Goal: Information Seeking & Learning: Learn about a topic

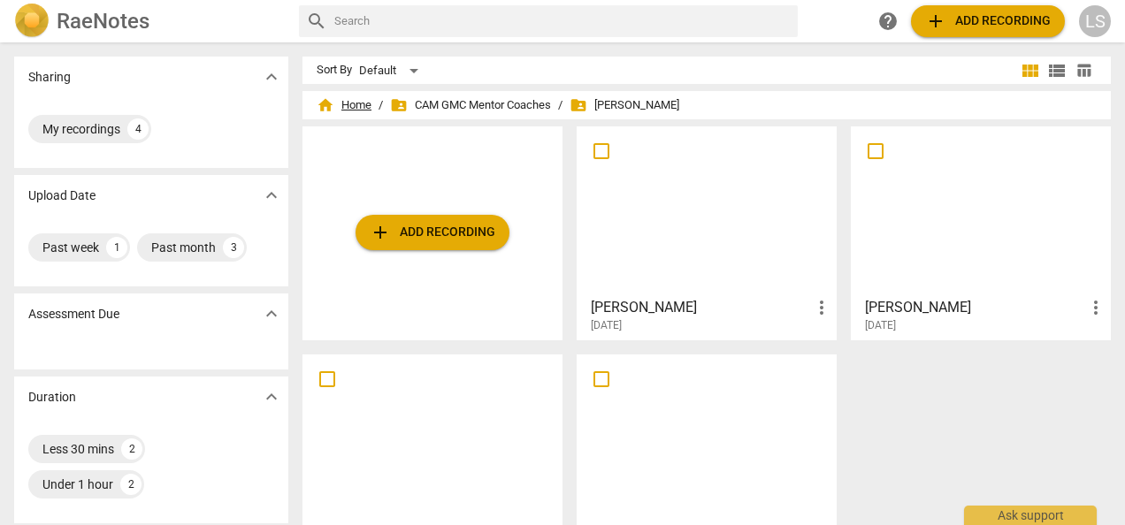
click at [344, 103] on span "home Home" at bounding box center [344, 105] width 55 height 18
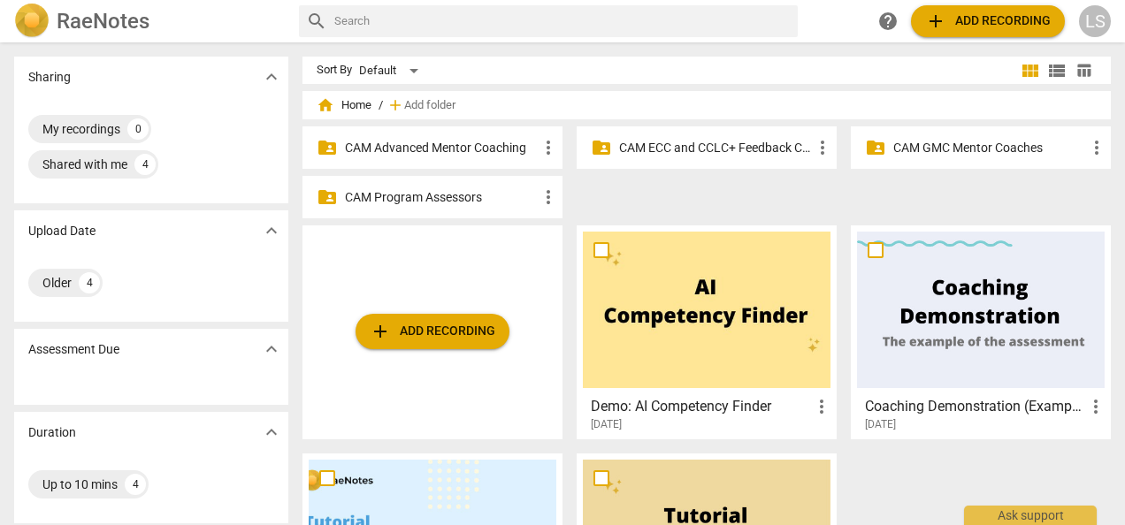
click at [487, 146] on p "CAM Advanced Mentor Coaching" at bounding box center [441, 148] width 193 height 19
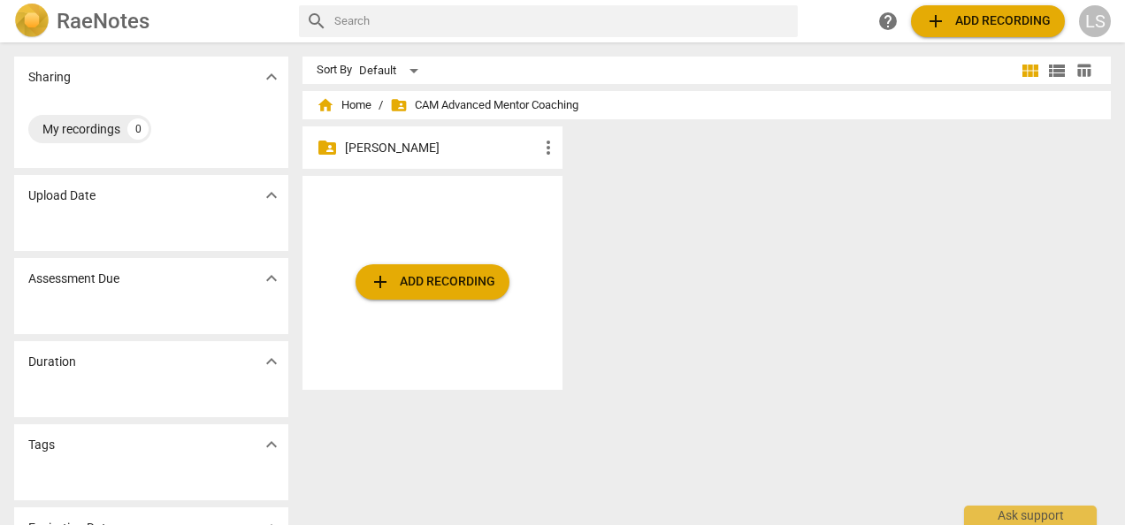
click at [415, 149] on p "[PERSON_NAME]" at bounding box center [441, 148] width 193 height 19
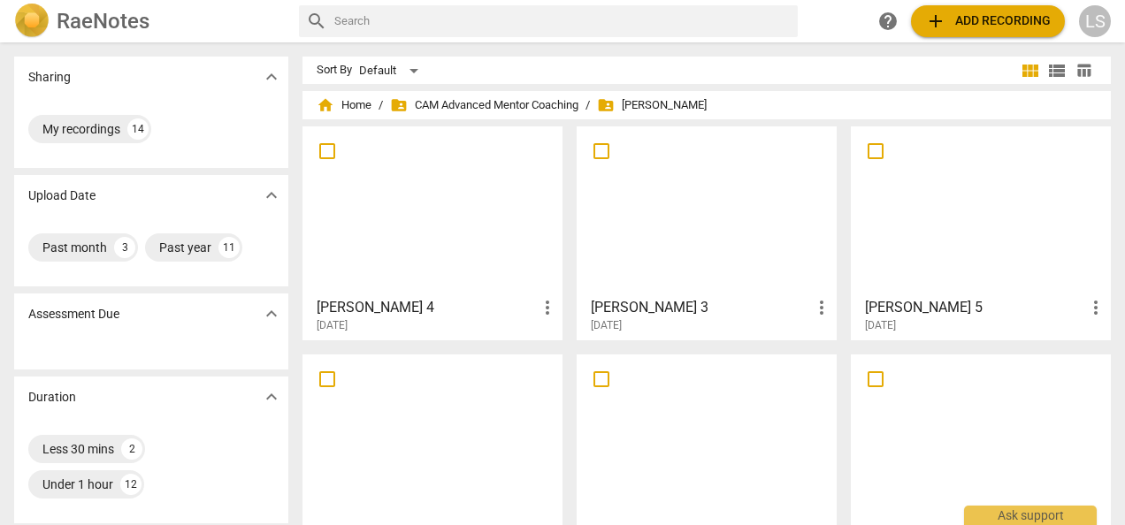
click at [428, 228] on div at bounding box center [433, 211] width 248 height 157
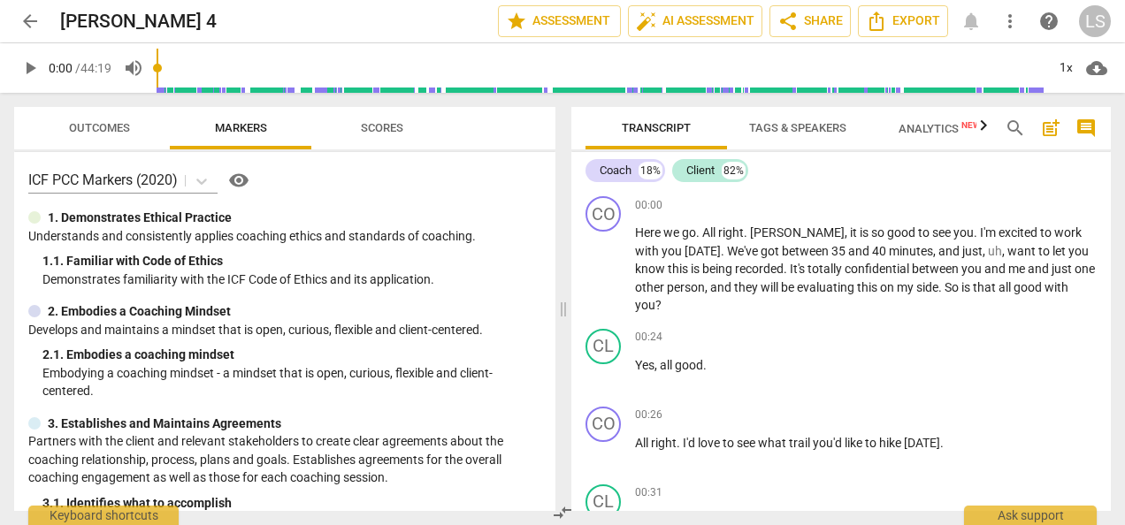
click at [41, 74] on span "play_arrow" at bounding box center [30, 67] width 32 height 21
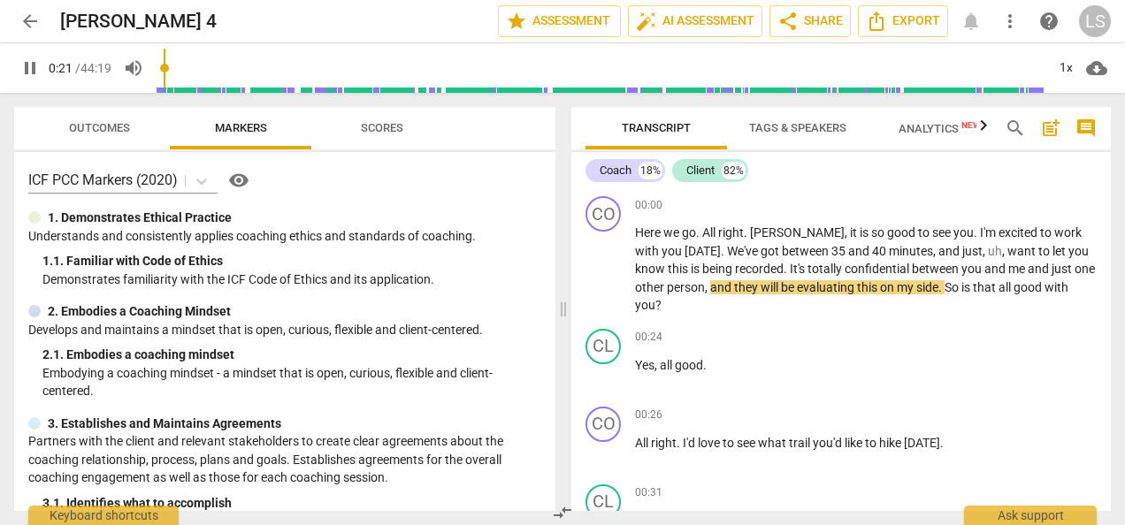
type input "21"
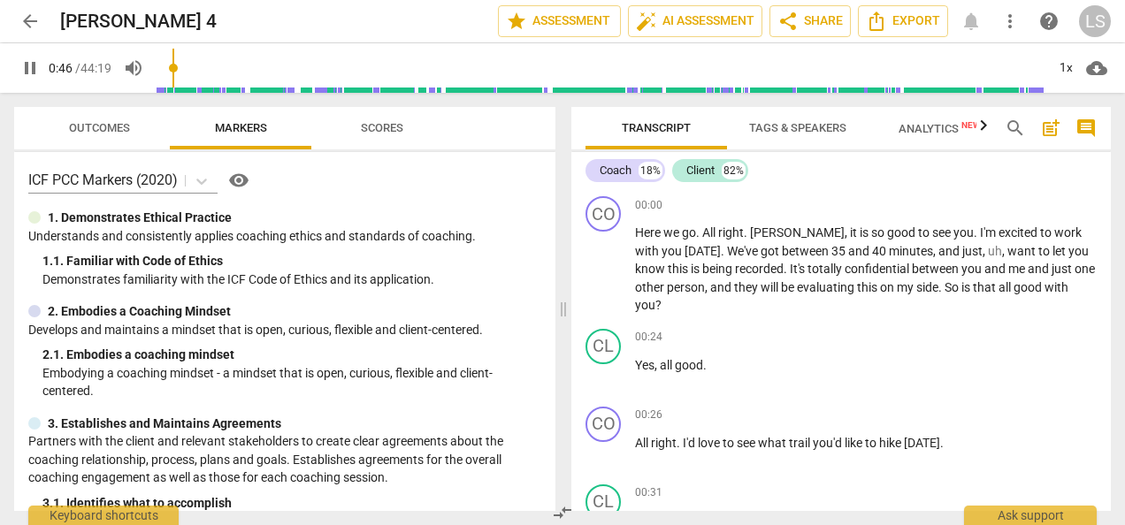
scroll to position [324, 0]
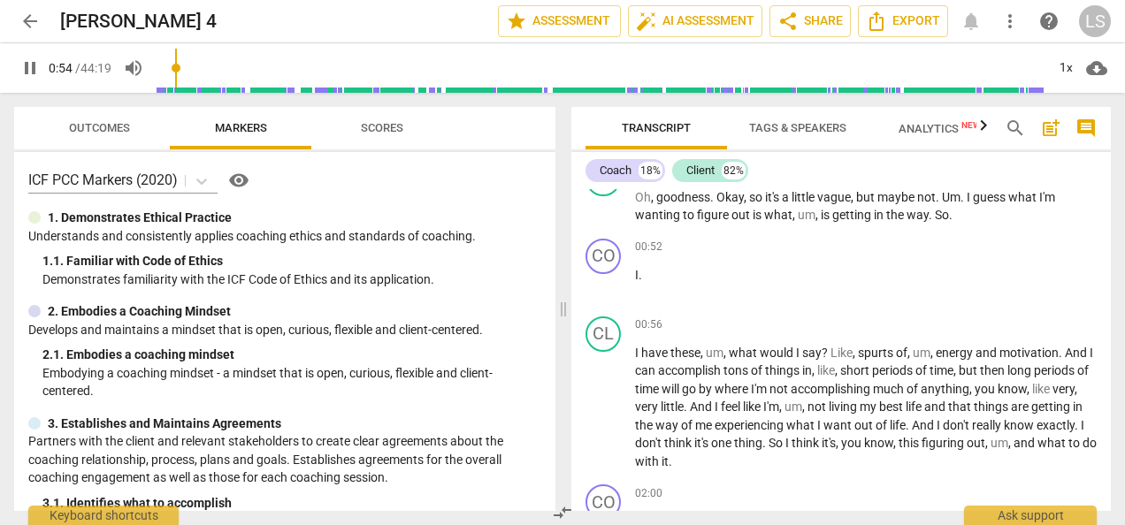
click at [28, 73] on span "pause" at bounding box center [29, 67] width 21 height 21
click at [610, 241] on div "CO" at bounding box center [603, 256] width 35 height 35
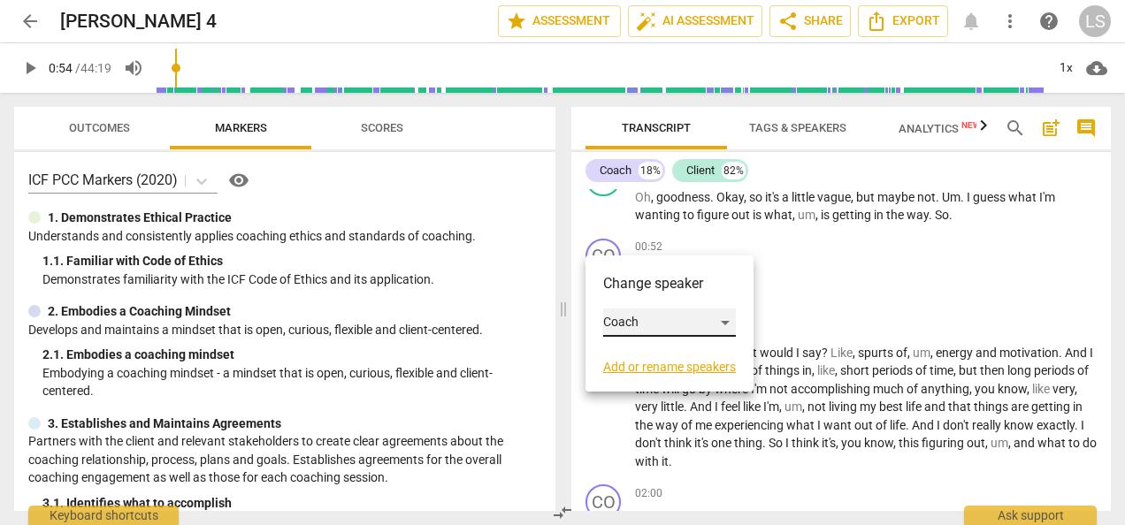
click at [686, 324] on div "Coach" at bounding box center [669, 323] width 133 height 28
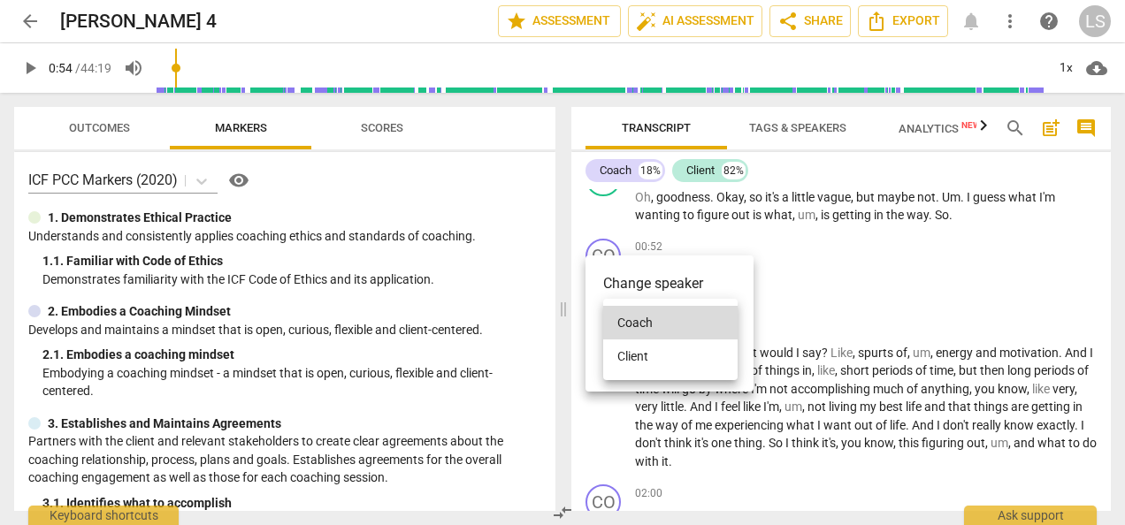
click at [679, 352] on li "Client" at bounding box center [670, 357] width 134 height 34
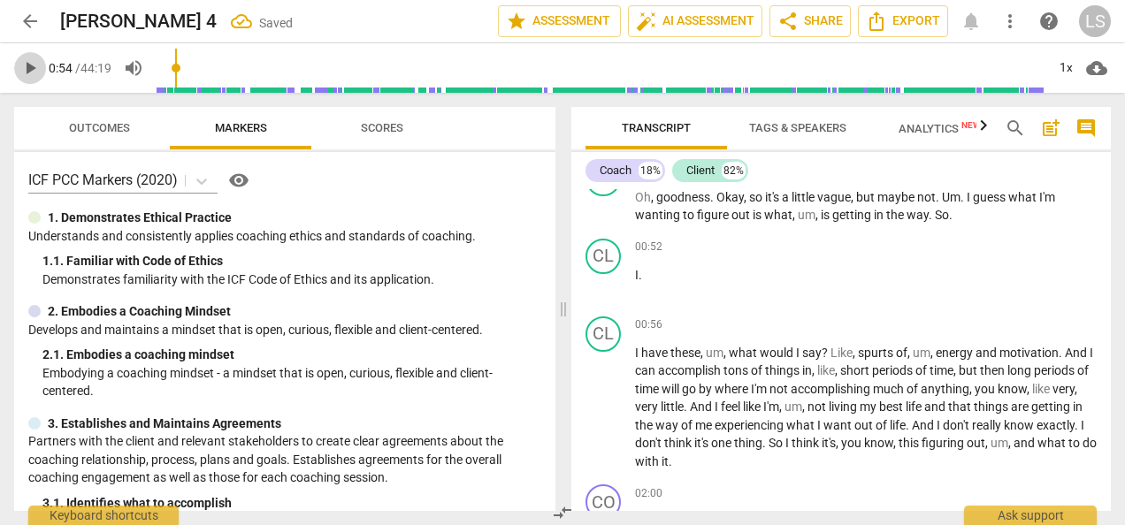
click at [21, 69] on span "play_arrow" at bounding box center [29, 67] width 21 height 21
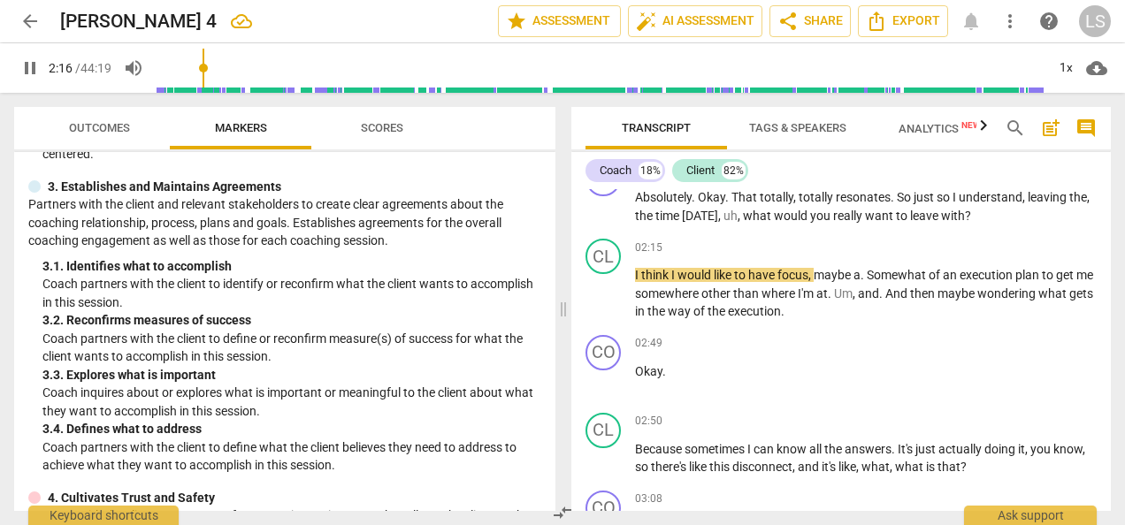
scroll to position [265, 0]
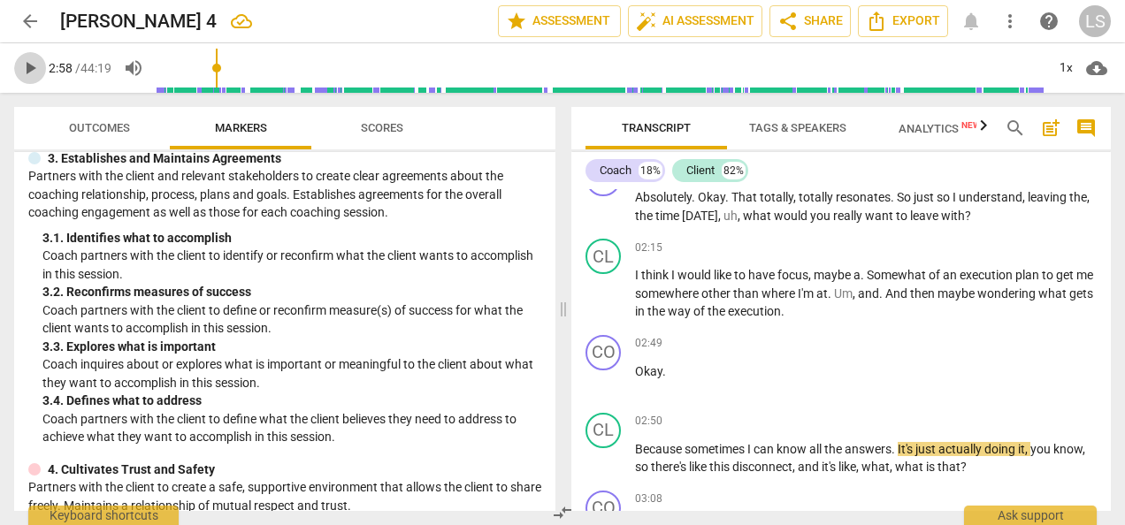
click at [32, 72] on span "play_arrow" at bounding box center [29, 67] width 21 height 21
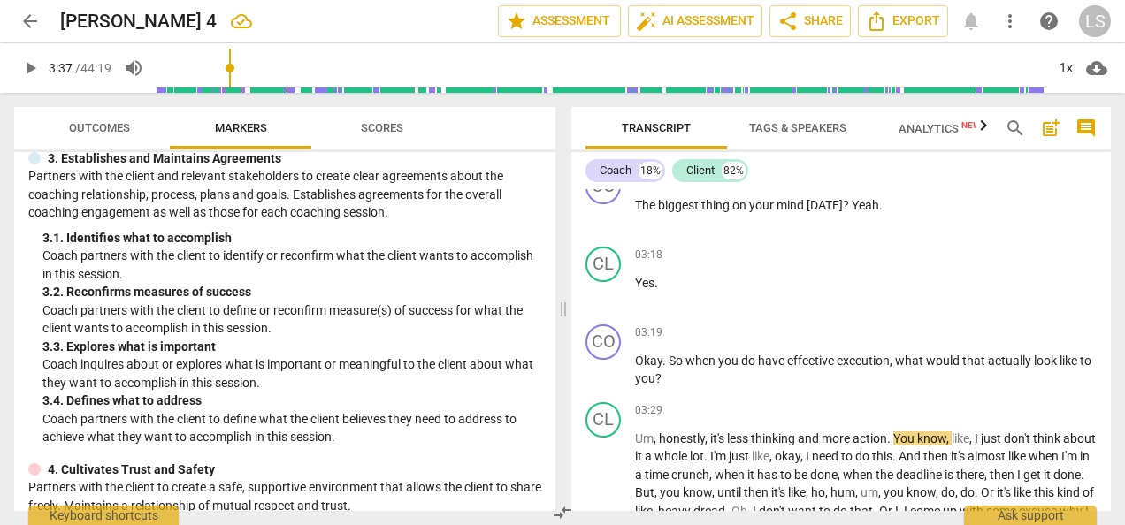
scroll to position [860, 0]
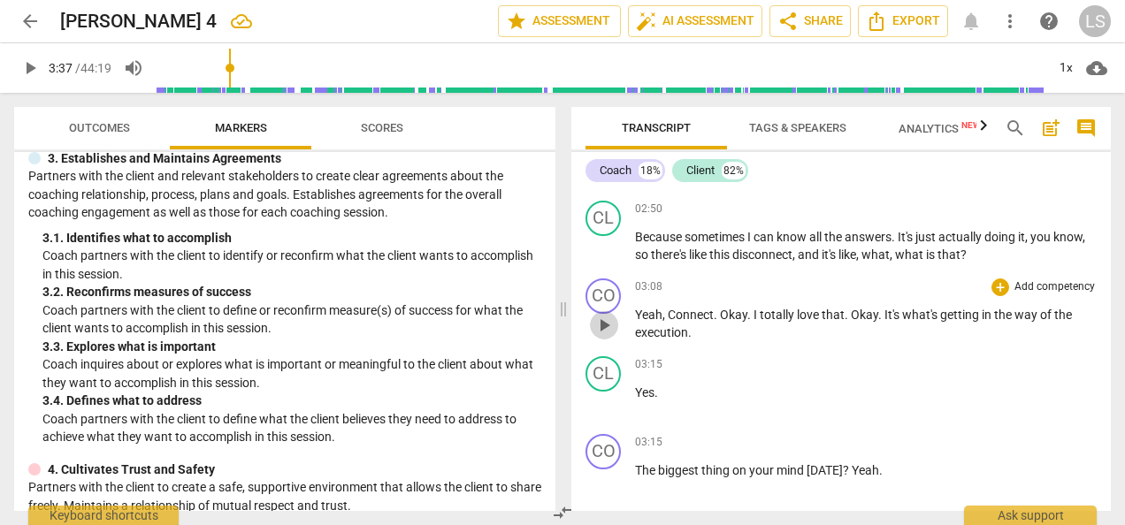
click at [602, 315] on span "play_arrow" at bounding box center [604, 325] width 21 height 21
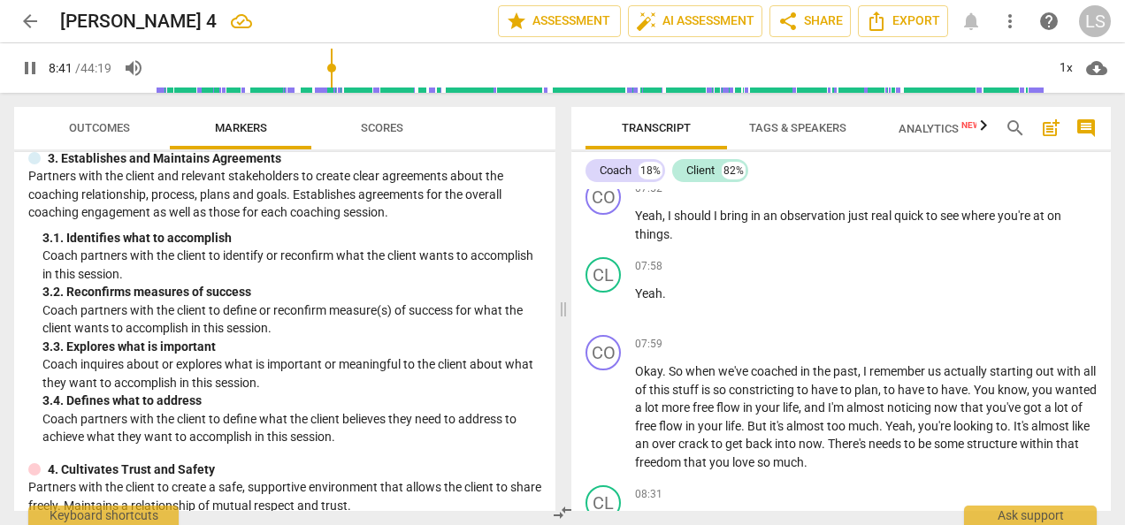
scroll to position [2837, 0]
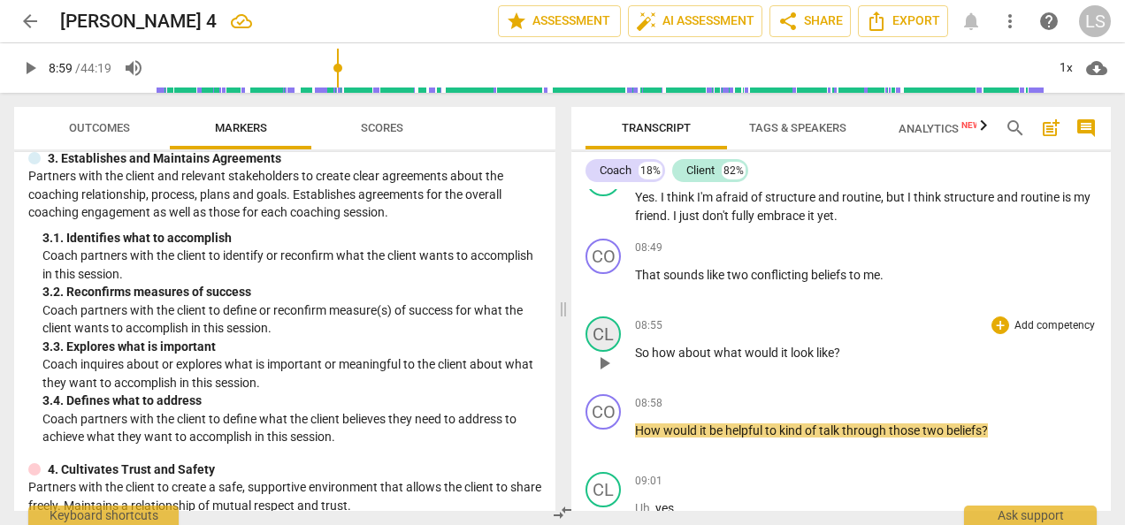
click at [605, 317] on div "CL" at bounding box center [603, 334] width 35 height 35
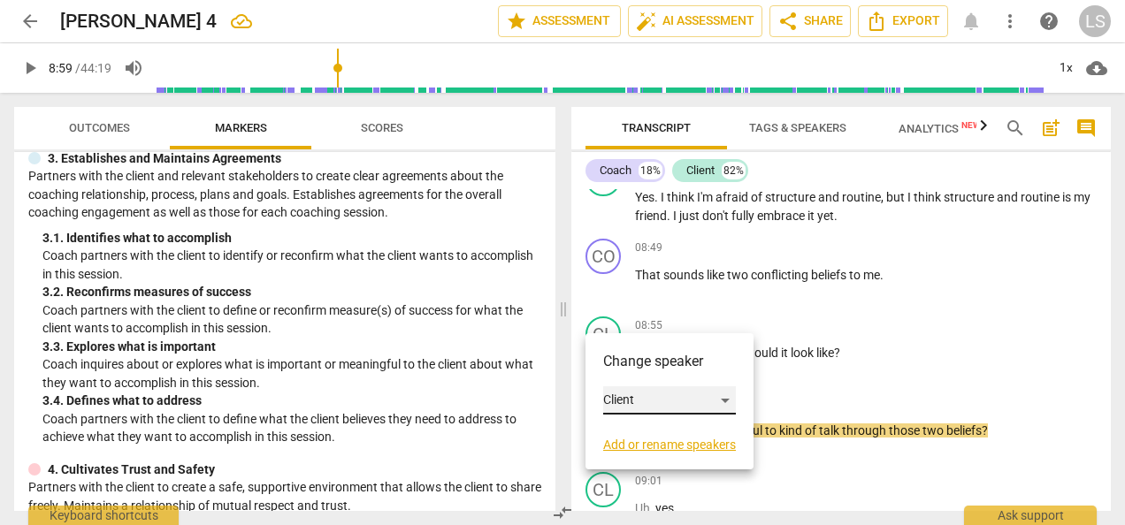
click at [663, 400] on div "Client" at bounding box center [669, 401] width 133 height 28
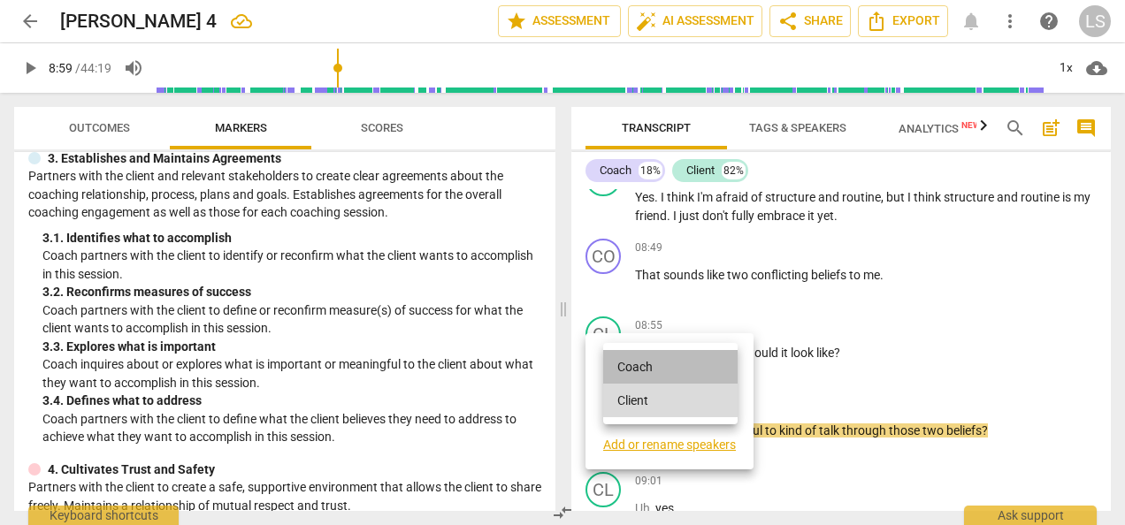
click at [665, 371] on li "Coach" at bounding box center [670, 367] width 134 height 34
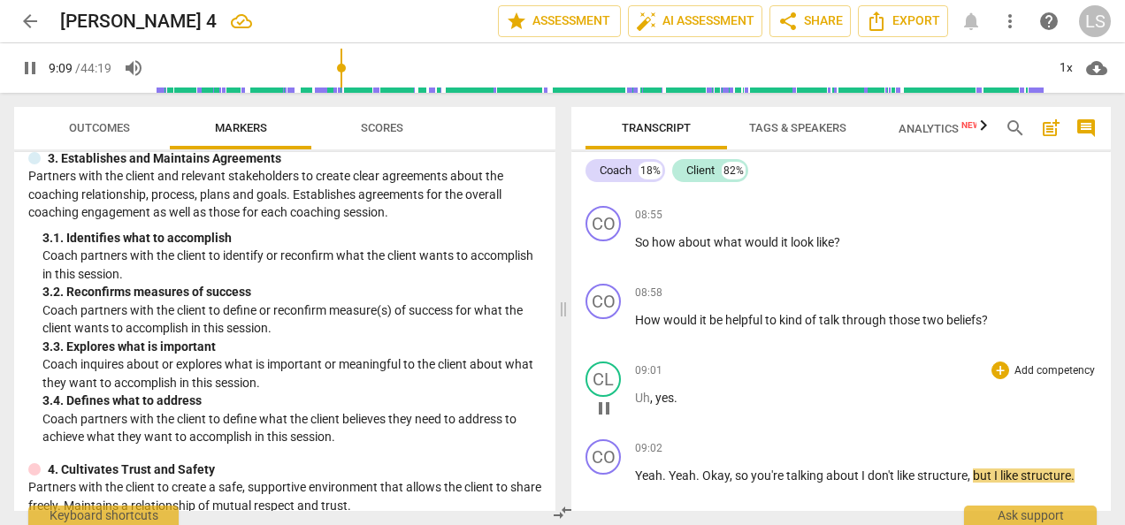
scroll to position [2942, 0]
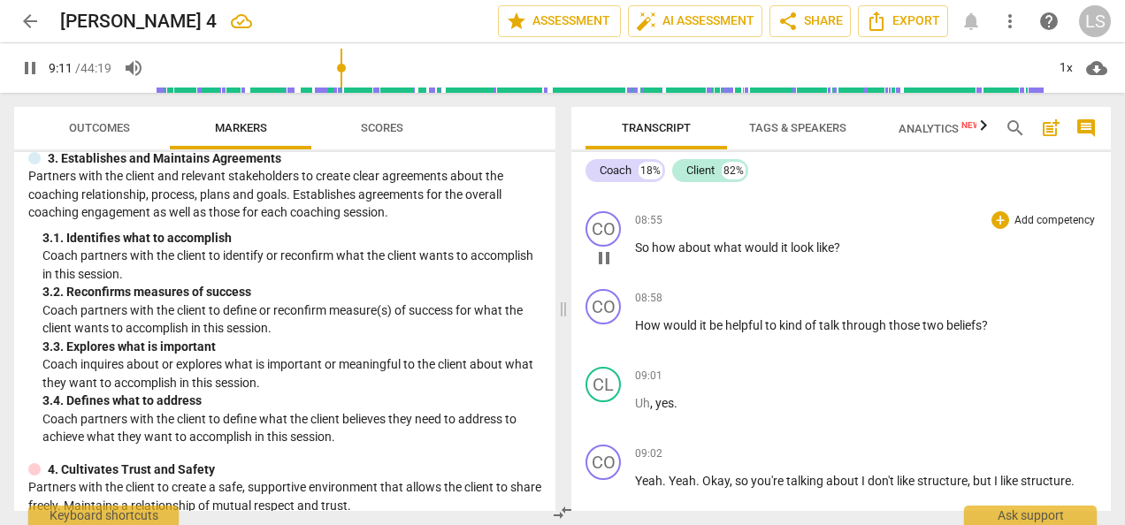
click at [607, 248] on span "pause" at bounding box center [604, 258] width 21 height 21
click at [605, 248] on span "play_arrow" at bounding box center [604, 258] width 21 height 21
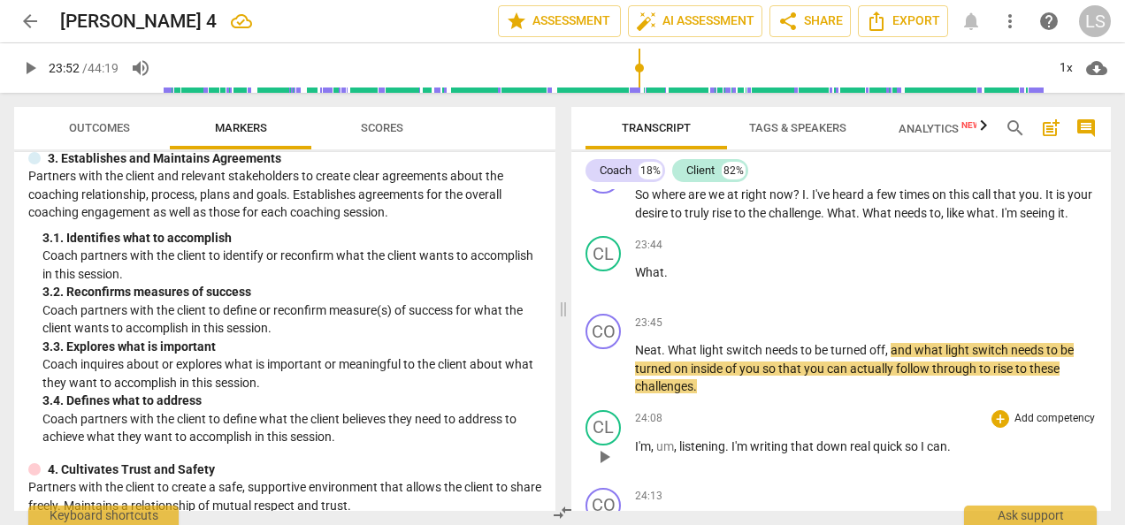
scroll to position [5549, 0]
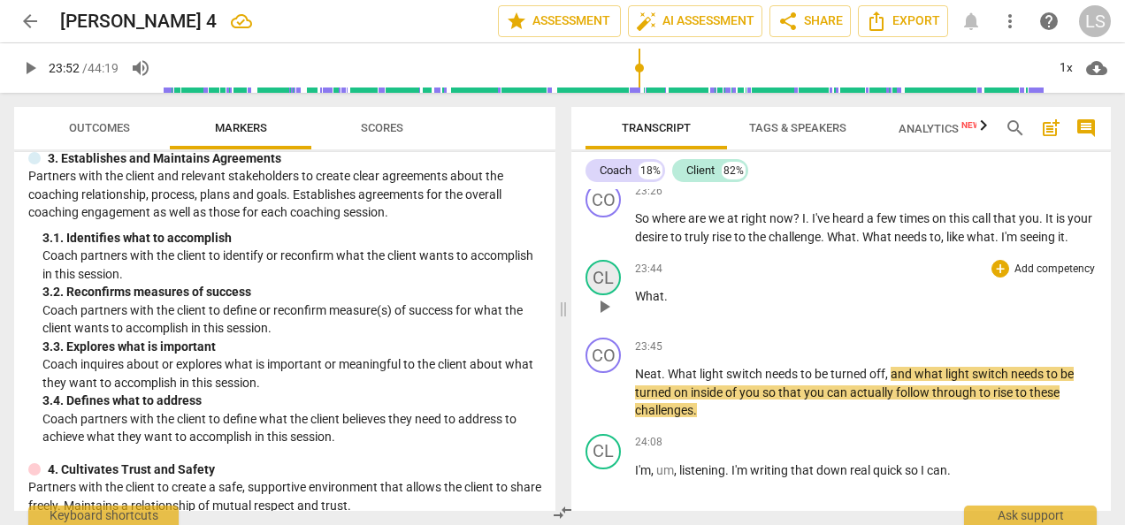
click at [610, 273] on div "CL" at bounding box center [603, 277] width 35 height 35
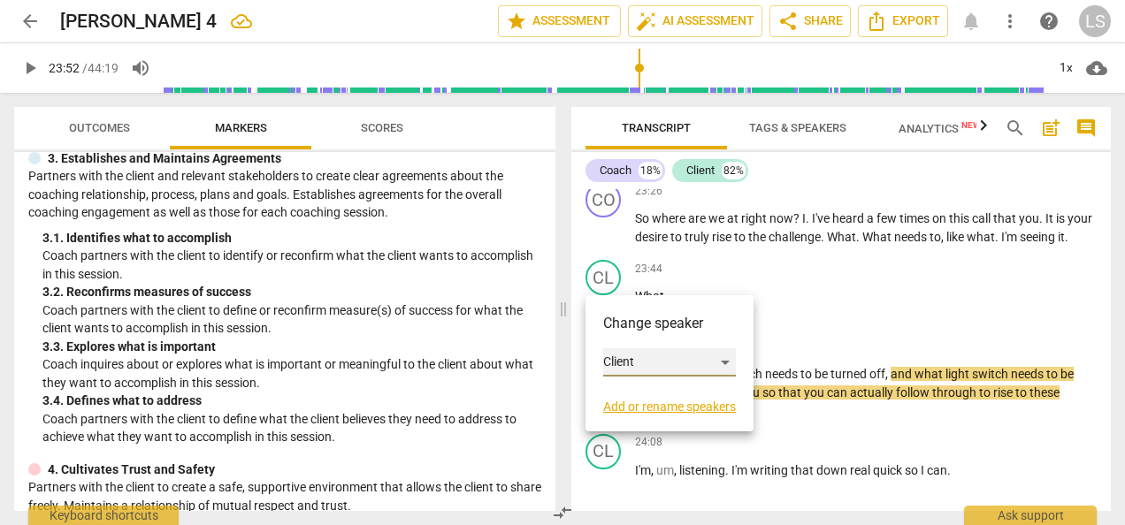
click at [646, 363] on div "Client" at bounding box center [669, 363] width 133 height 28
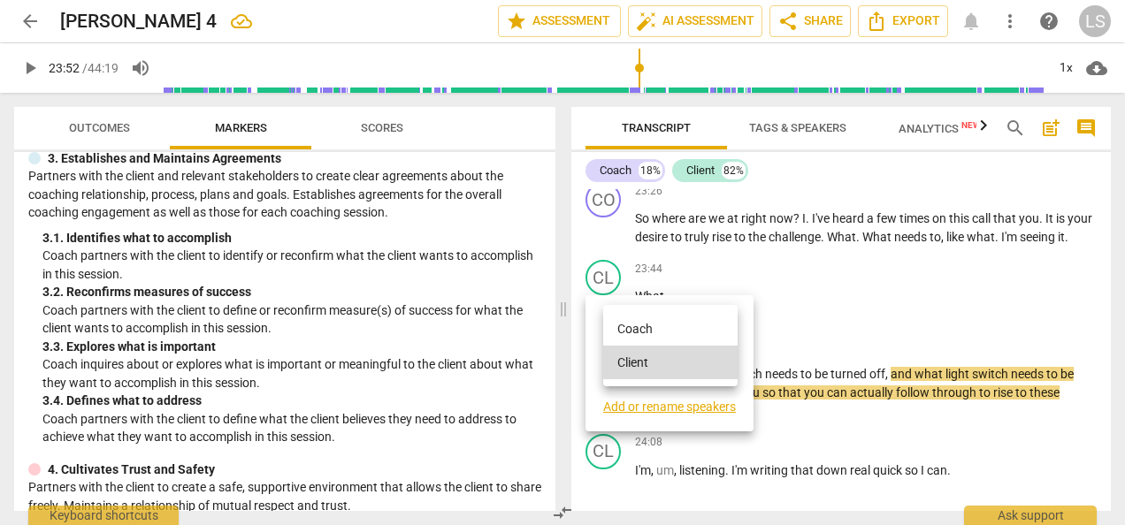
click at [654, 334] on li "Coach" at bounding box center [670, 329] width 134 height 34
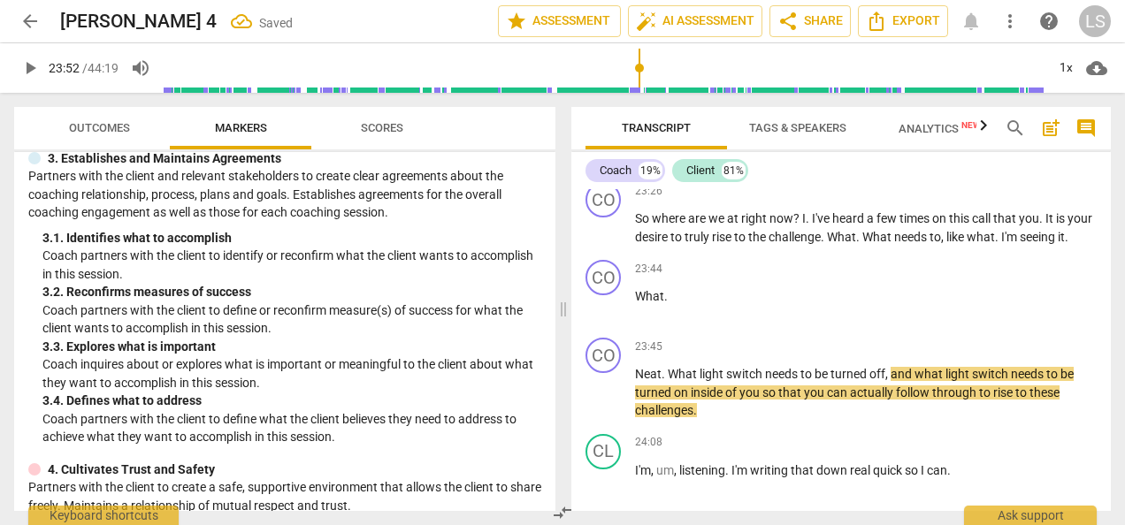
click at [34, 69] on span "play_arrow" at bounding box center [29, 67] width 21 height 21
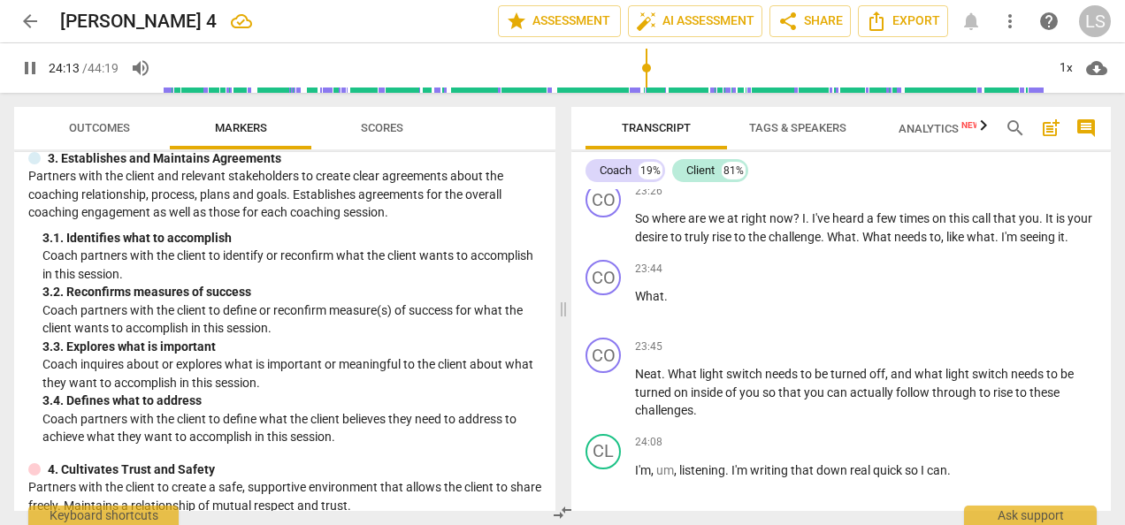
scroll to position [5900, 0]
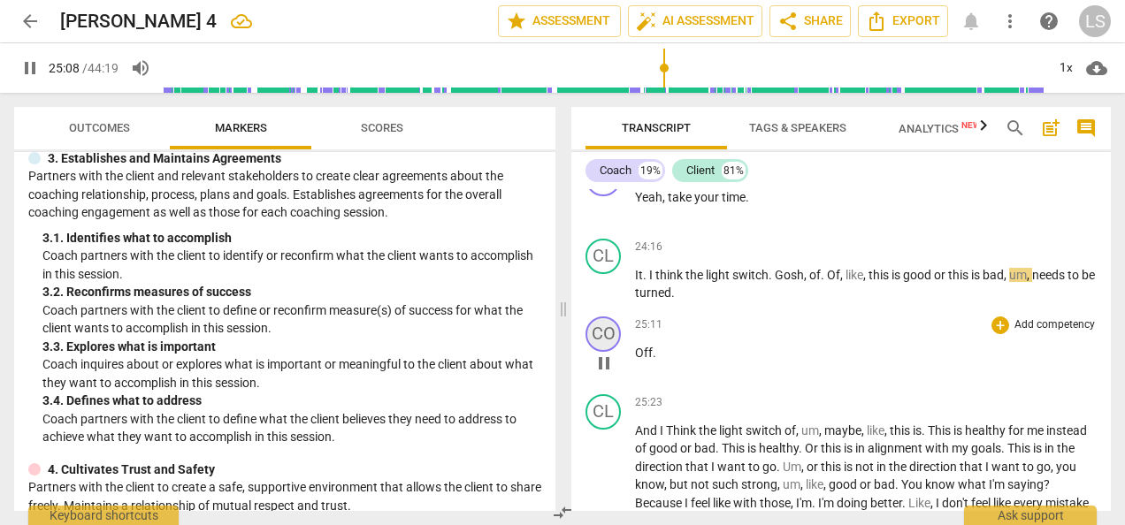
click at [607, 331] on div "CO" at bounding box center [603, 334] width 35 height 35
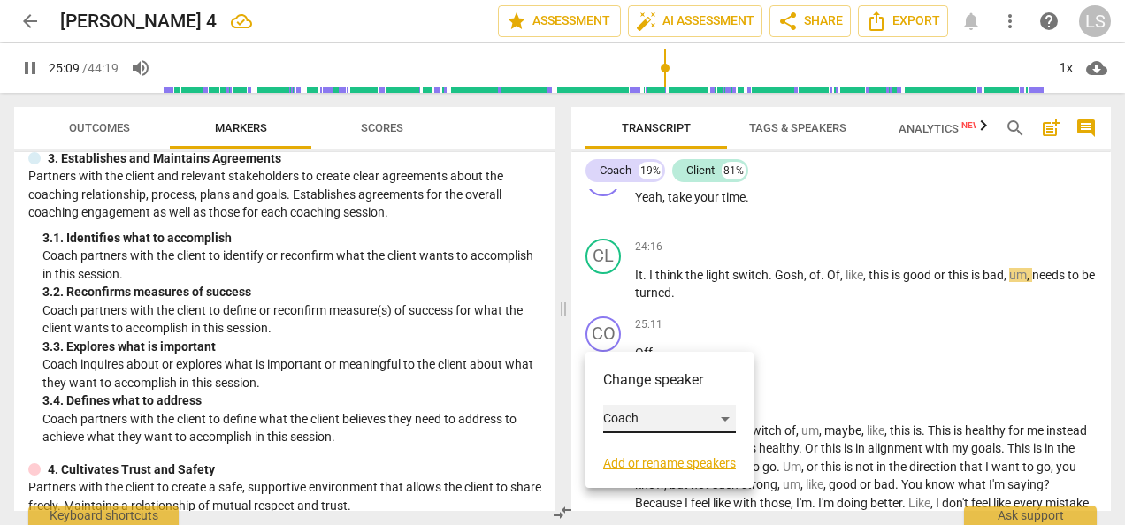
click at [686, 416] on div "Coach" at bounding box center [669, 419] width 133 height 28
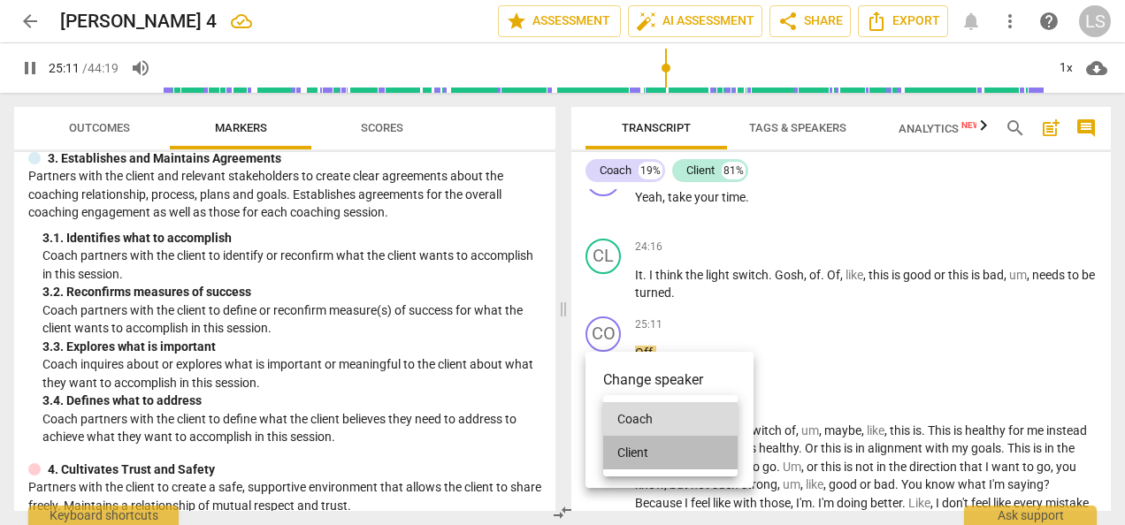
click at [675, 456] on li "Client" at bounding box center [670, 453] width 134 height 34
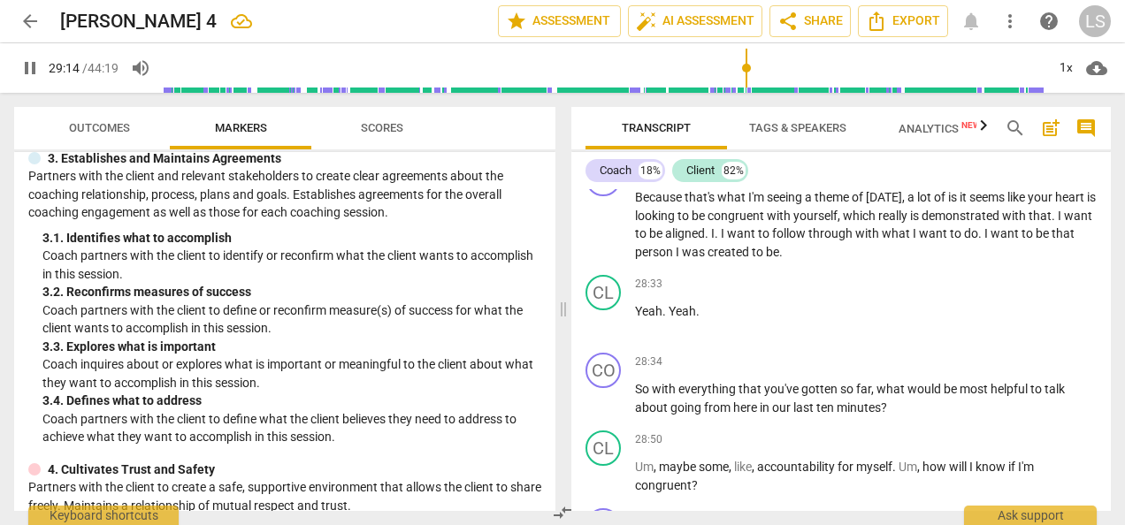
scroll to position [7340, 0]
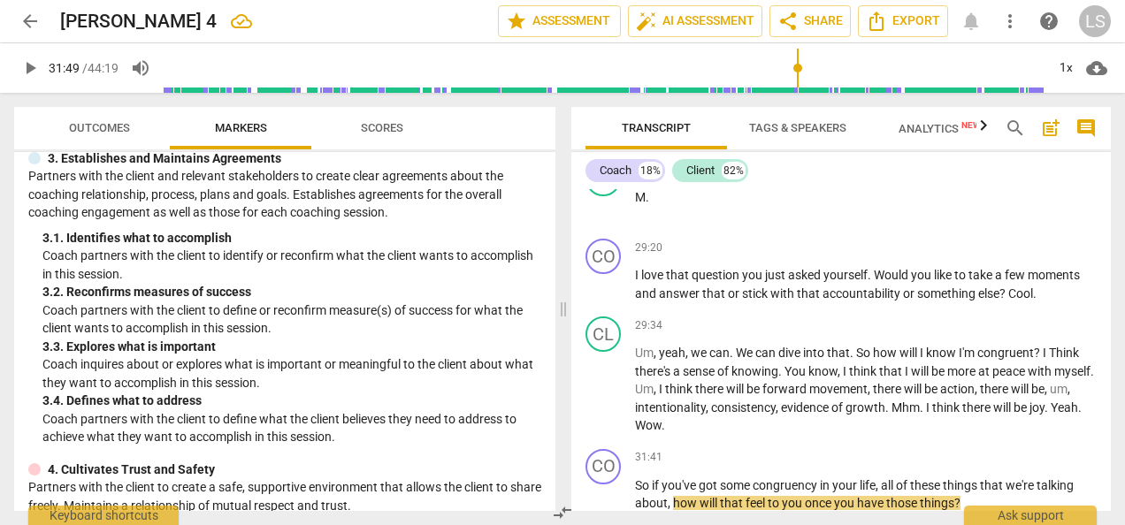
type input "1910"
click at [1022, 130] on span "search" at bounding box center [1015, 128] width 21 height 21
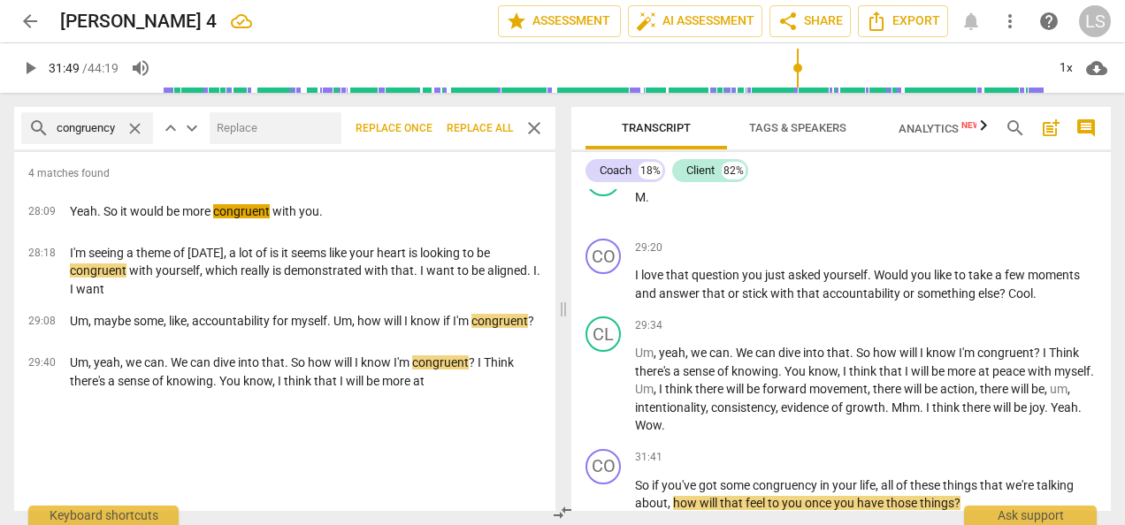
type input "congruency"
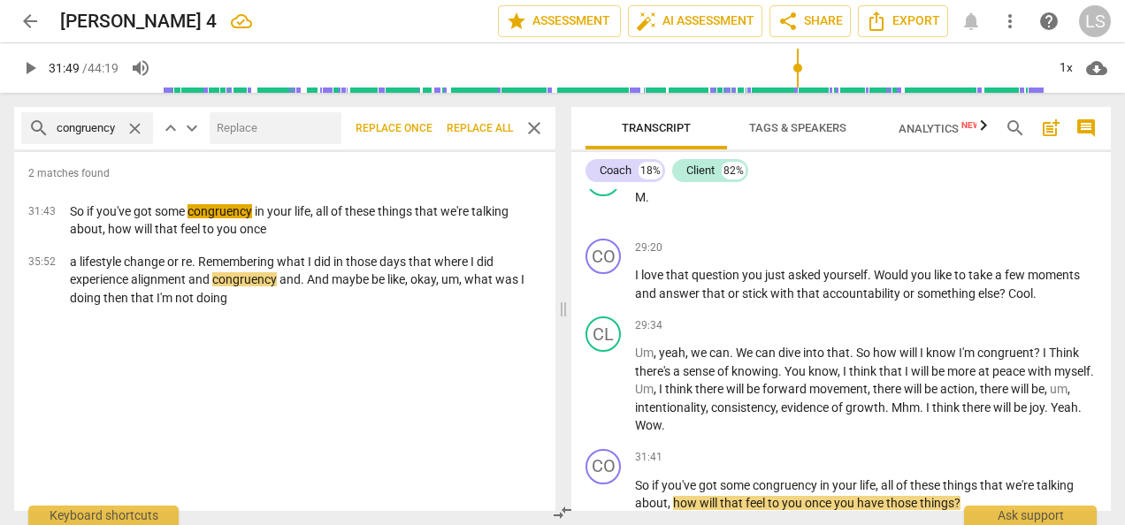
click at [537, 124] on span "close" at bounding box center [534, 128] width 21 height 21
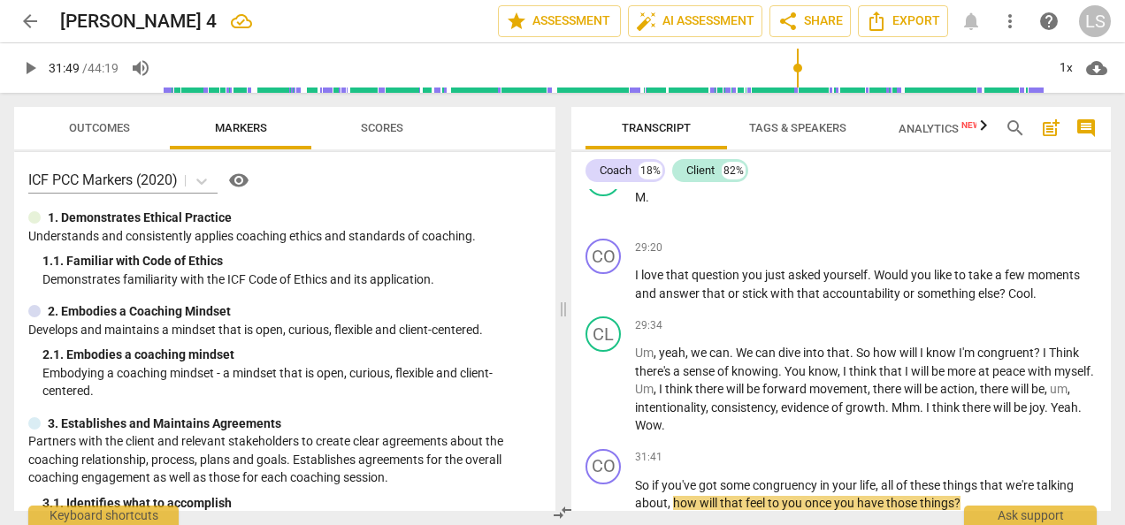
click at [30, 65] on span "play_arrow" at bounding box center [29, 67] width 21 height 21
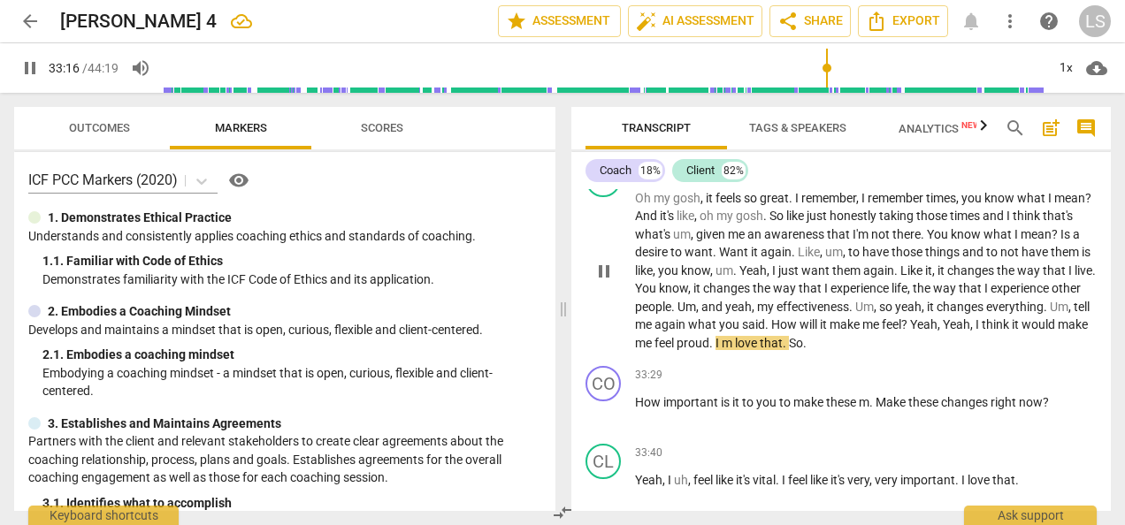
drag, startPoint x: 825, startPoint y: 346, endPoint x: 832, endPoint y: 338, distance: 10.1
click at [827, 343] on p "Oh my gosh , it feels so great . I remember , I remember times , you know what …" at bounding box center [866, 271] width 462 height 164
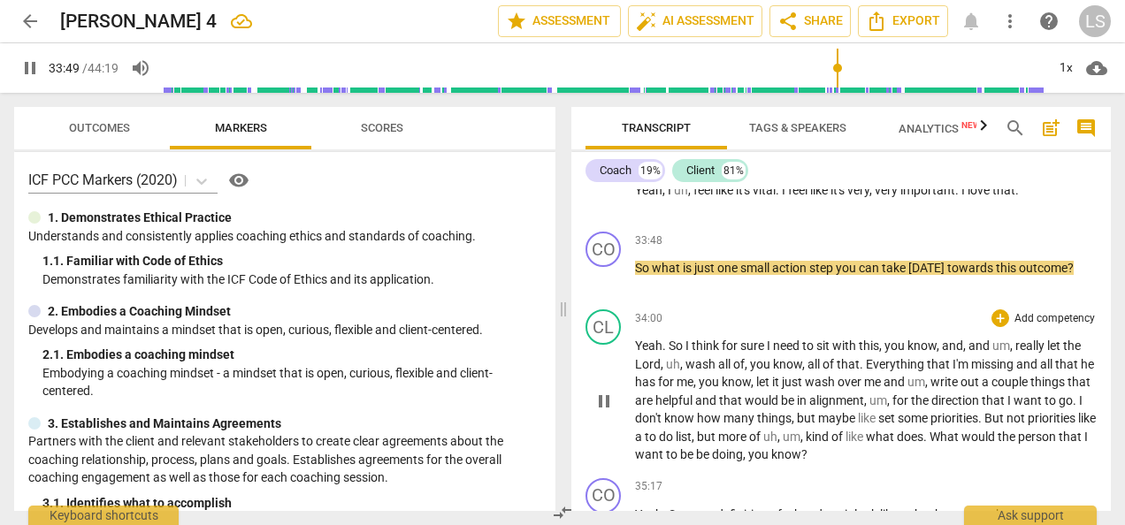
scroll to position [8055, 0]
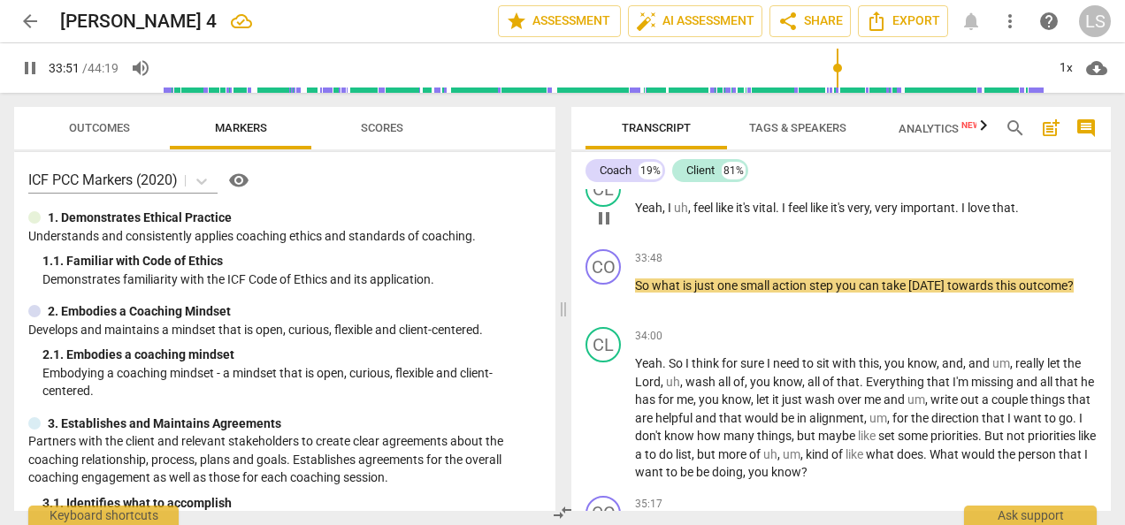
click at [968, 205] on span "I" at bounding box center [965, 208] width 6 height 14
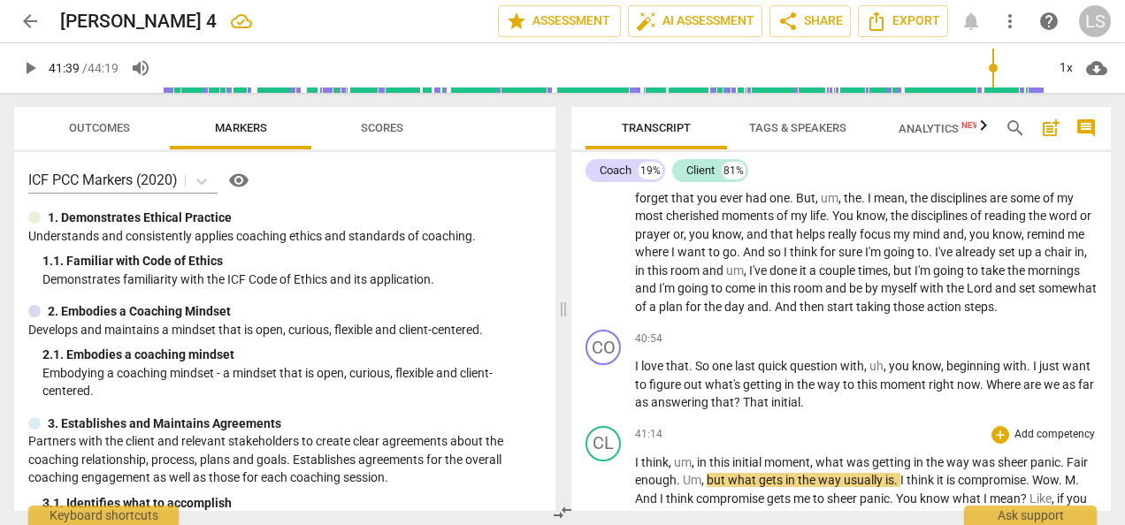
scroll to position [9625, 0]
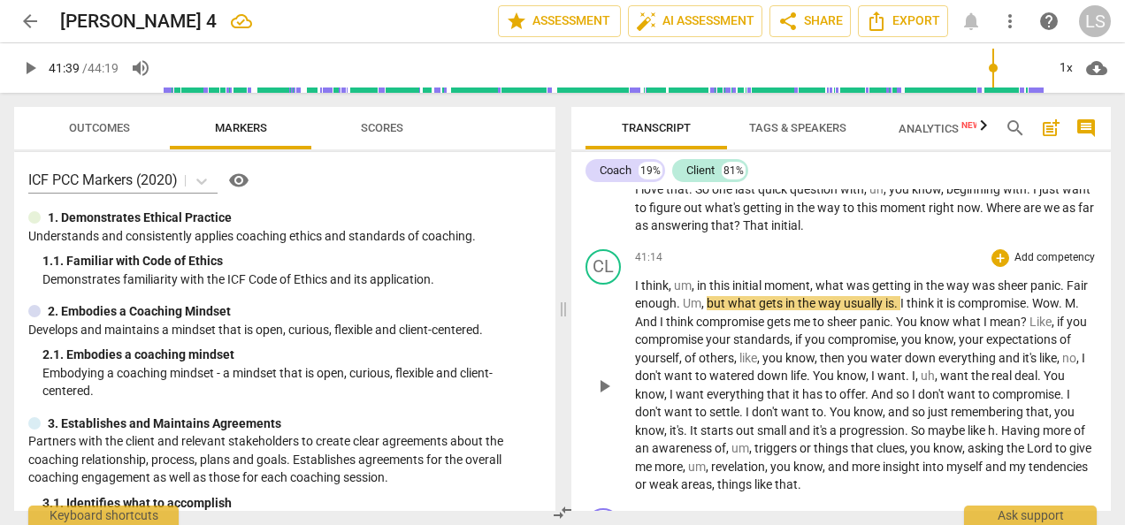
click at [1067, 293] on span "." at bounding box center [1064, 286] width 6 height 14
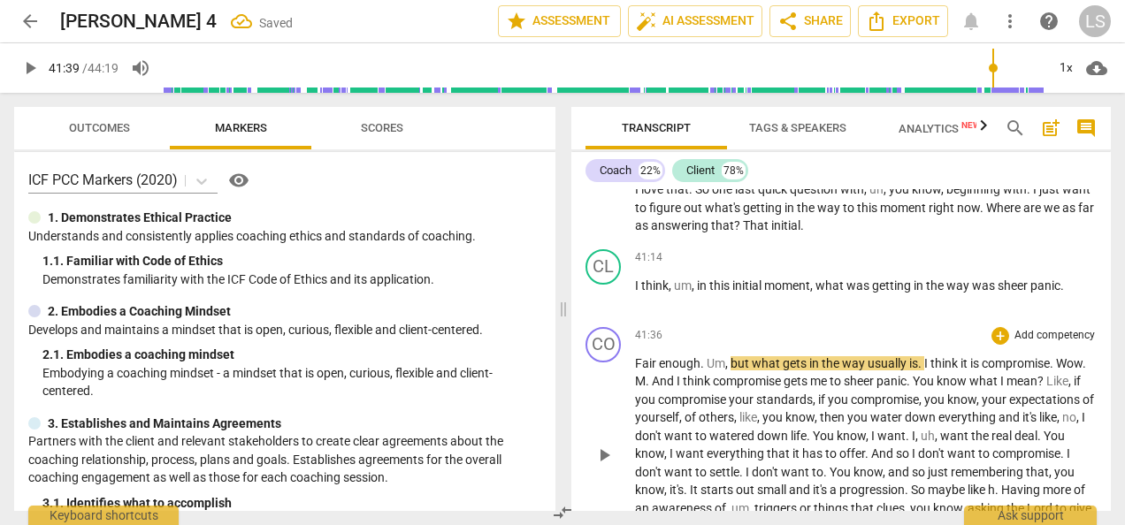
click at [704, 371] on span "." at bounding box center [704, 363] width 6 height 14
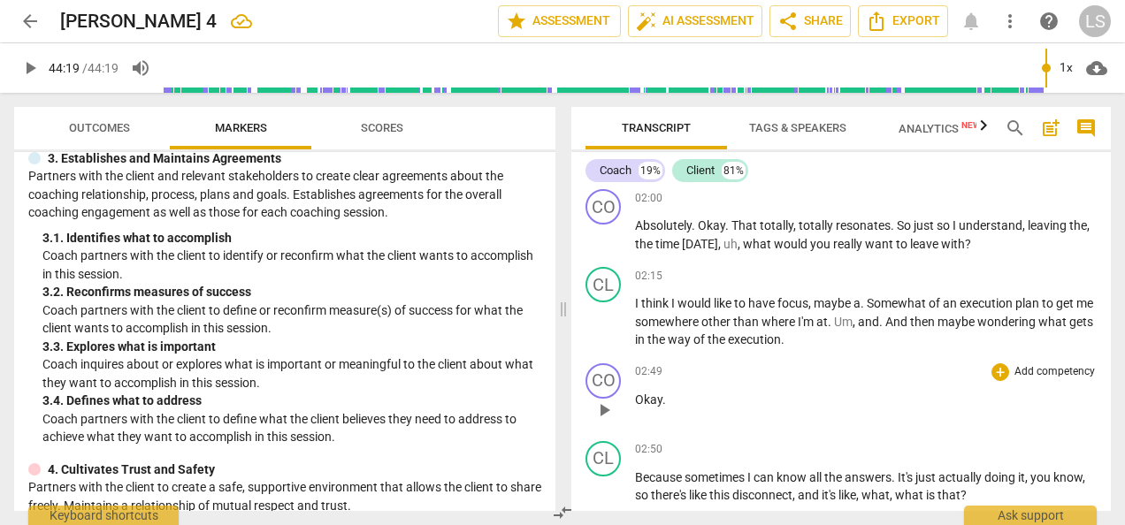
scroll to position [708, 0]
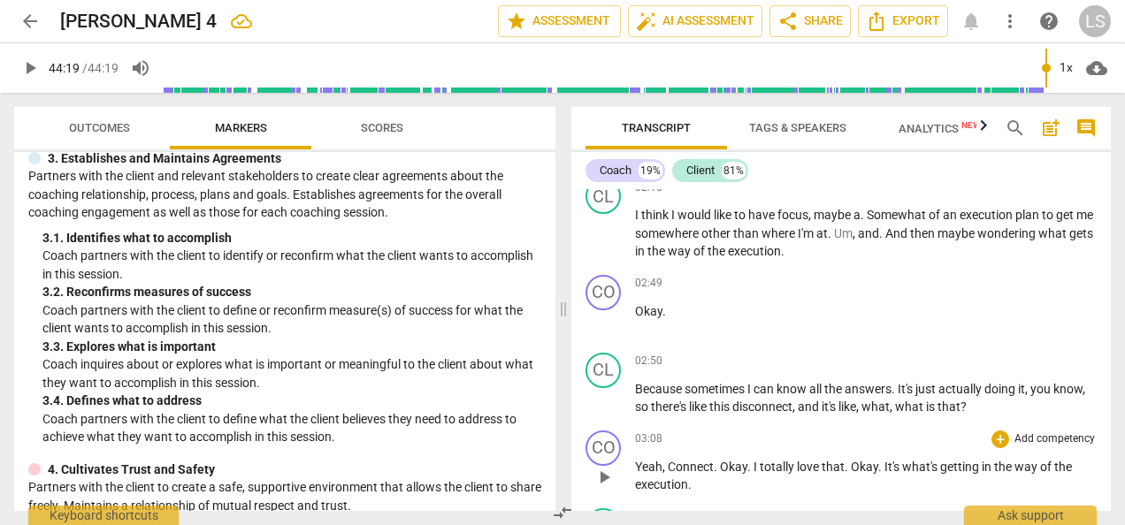
click at [606, 467] on span "play_arrow" at bounding box center [604, 477] width 21 height 21
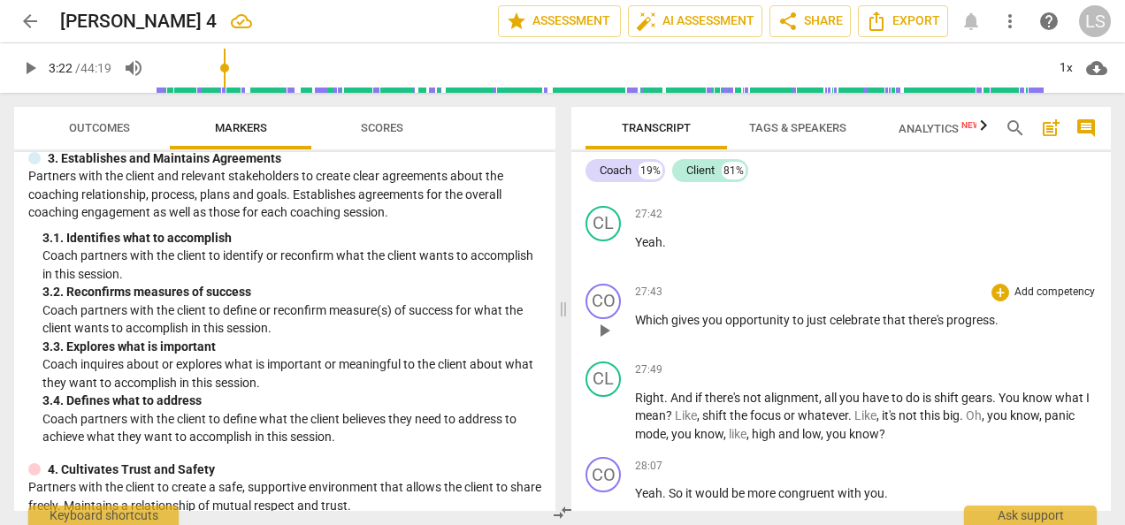
scroll to position [6512, 0]
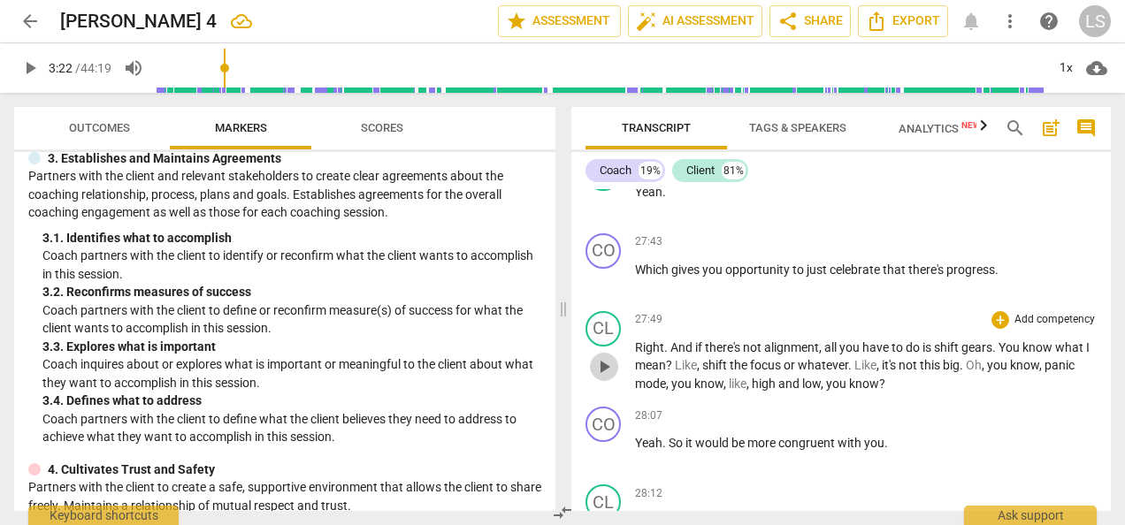
click at [602, 371] on span "play_arrow" at bounding box center [604, 366] width 21 height 21
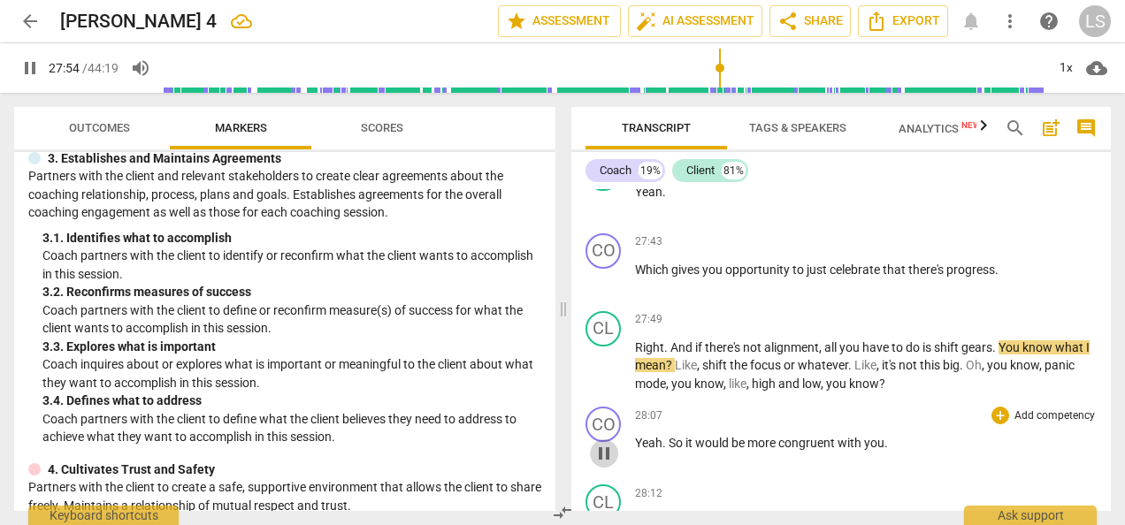
click at [612, 453] on span "pause" at bounding box center [604, 453] width 21 height 21
click at [604, 453] on span "play_arrow" at bounding box center [604, 453] width 21 height 21
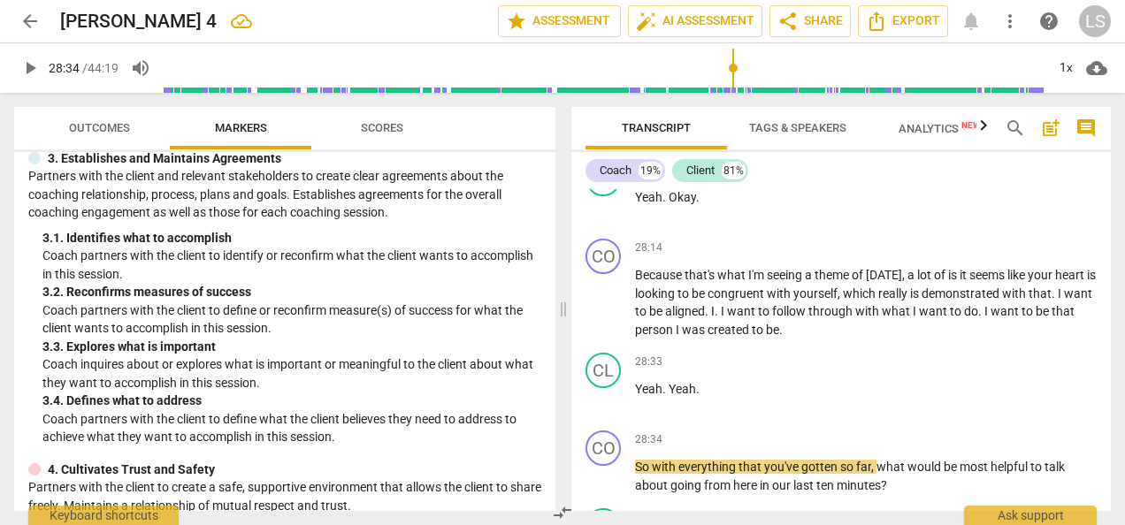
type input "1715"
